Goal: Find specific page/section: Find specific page/section

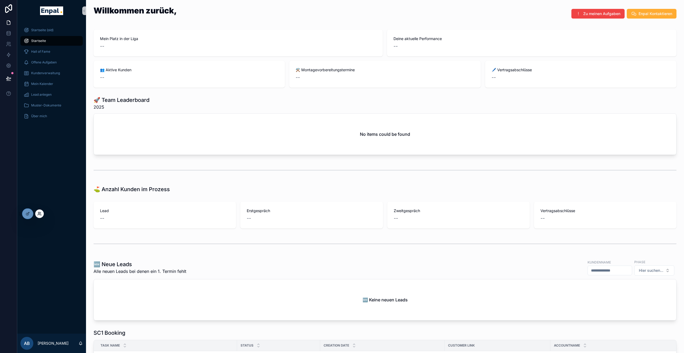
click at [39, 214] on icon at bounding box center [39, 214] width 4 height 4
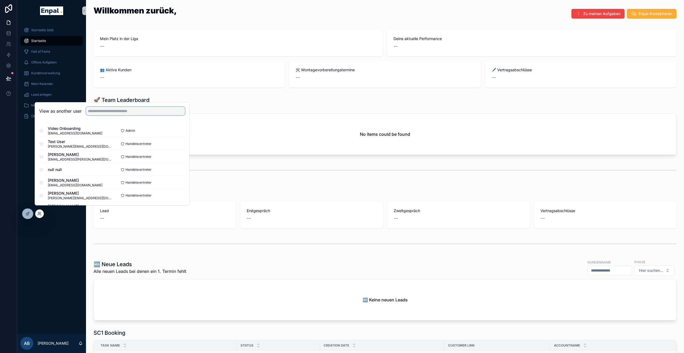
click at [100, 115] on input "text" at bounding box center [135, 111] width 99 height 9
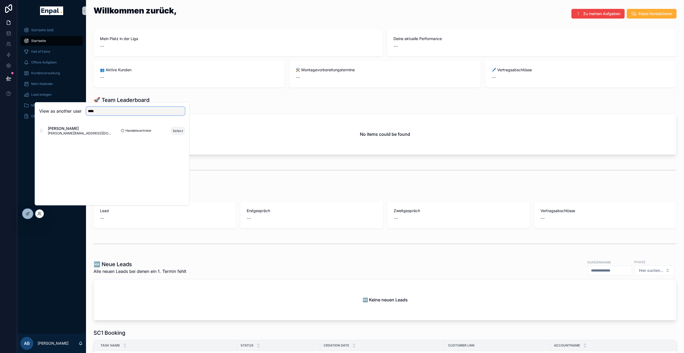
type input "****"
click at [172, 133] on button "Select" at bounding box center [178, 131] width 14 height 8
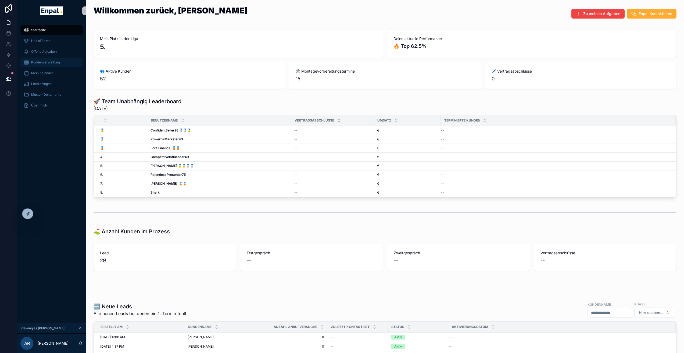
click at [53, 66] on div "Kundenverwaltung" at bounding box center [52, 62] width 56 height 9
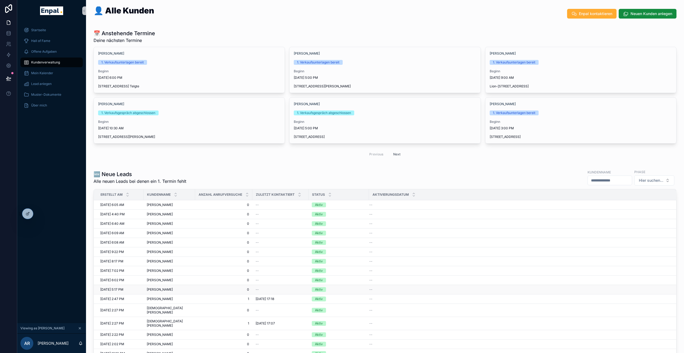
click at [168, 290] on span "[PERSON_NAME]" at bounding box center [160, 289] width 26 height 4
click at [168, 205] on span "[PERSON_NAME]" at bounding box center [160, 205] width 26 height 4
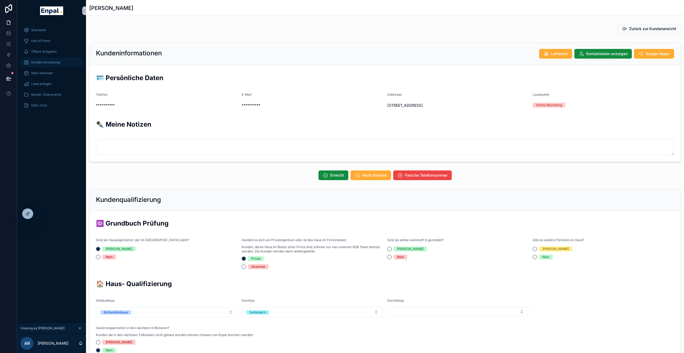
click at [56, 63] on span "Kundenverwaltung" at bounding box center [45, 62] width 29 height 4
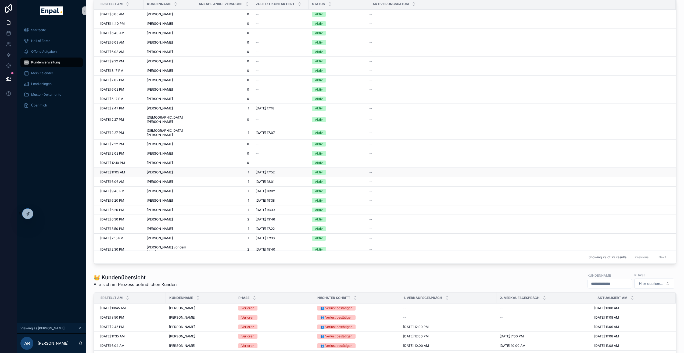
scroll to position [101, 0]
